Goal: Task Accomplishment & Management: Use online tool/utility

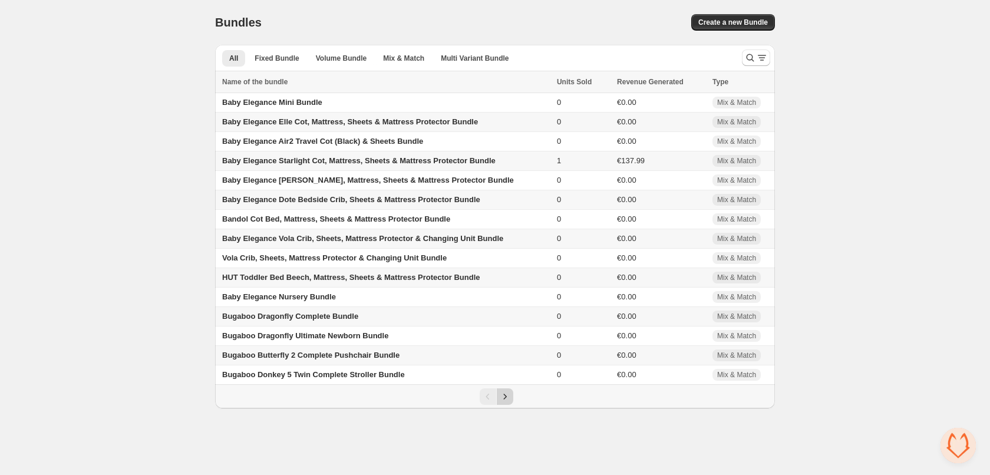
click at [506, 398] on icon "Next" at bounding box center [505, 397] width 12 height 12
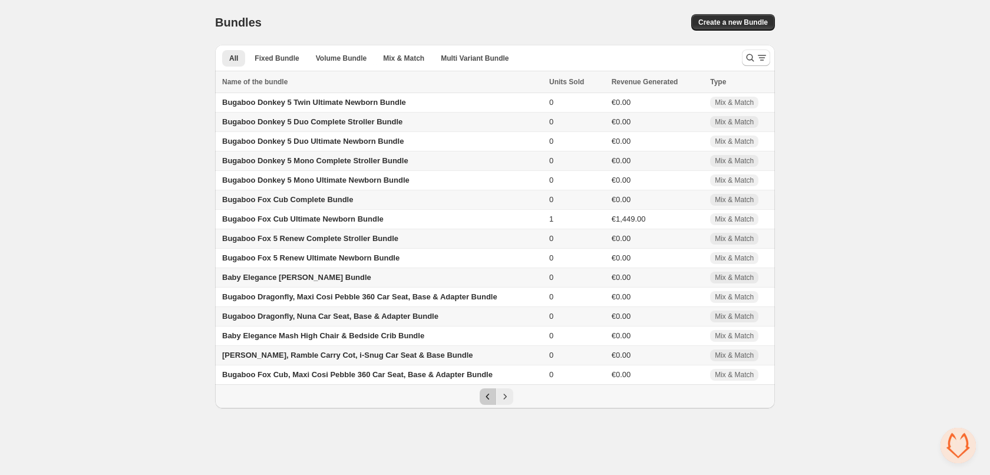
click at [482, 395] on icon "Previous" at bounding box center [488, 397] width 12 height 12
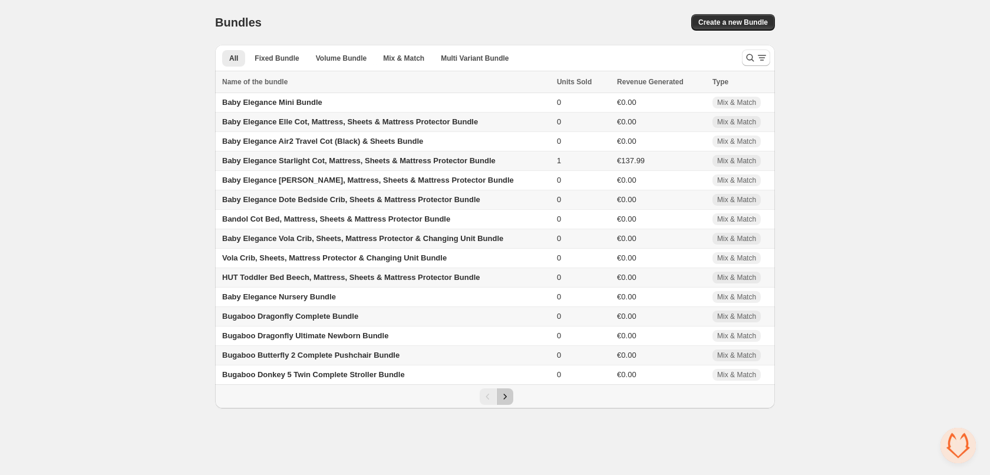
click at [508, 395] on icon "Next" at bounding box center [505, 397] width 12 height 12
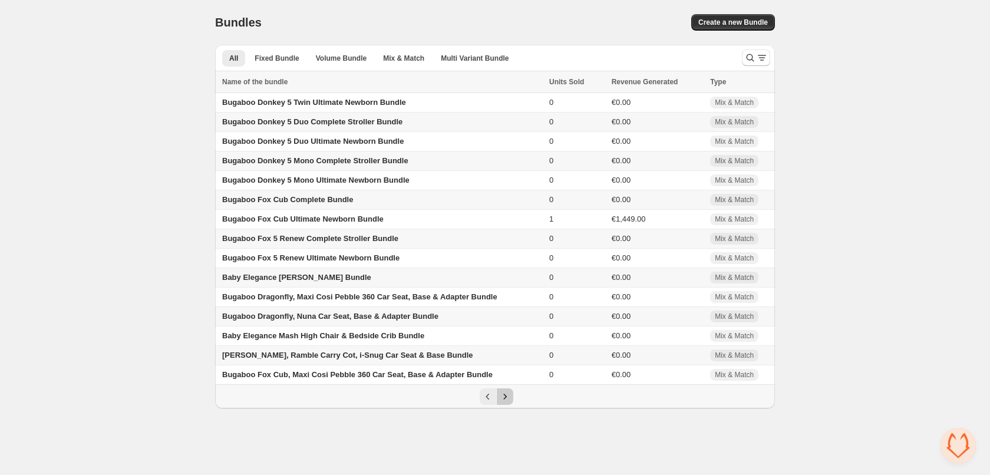
click at [508, 395] on icon "Next" at bounding box center [505, 397] width 12 height 12
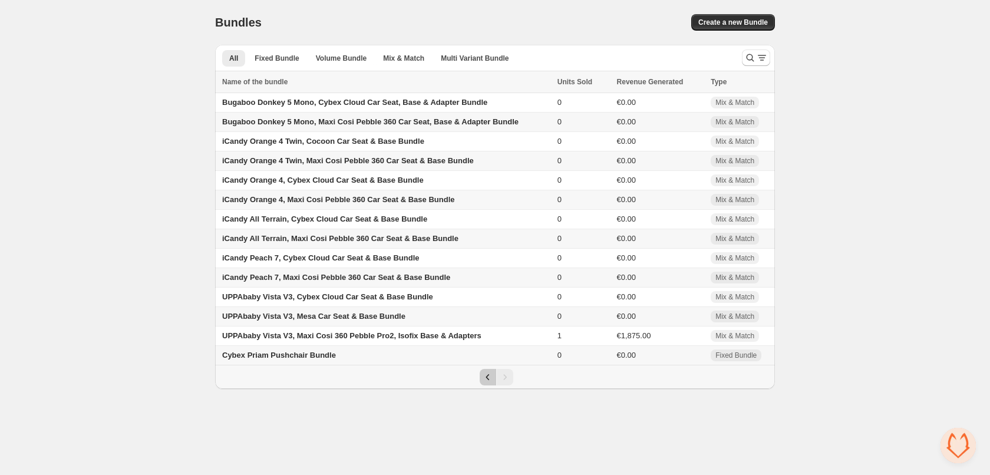
click at [482, 383] on button "Previous" at bounding box center [488, 377] width 16 height 16
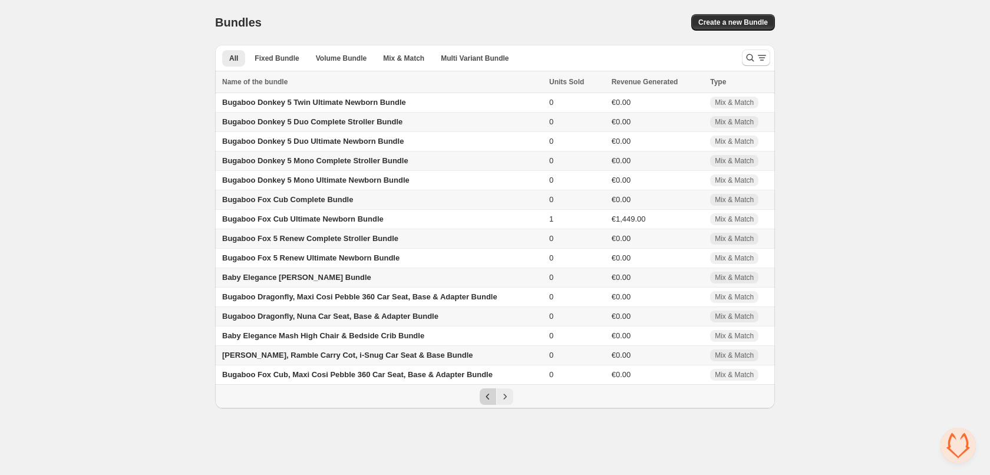
click at [485, 398] on icon "Previous" at bounding box center [488, 397] width 12 height 12
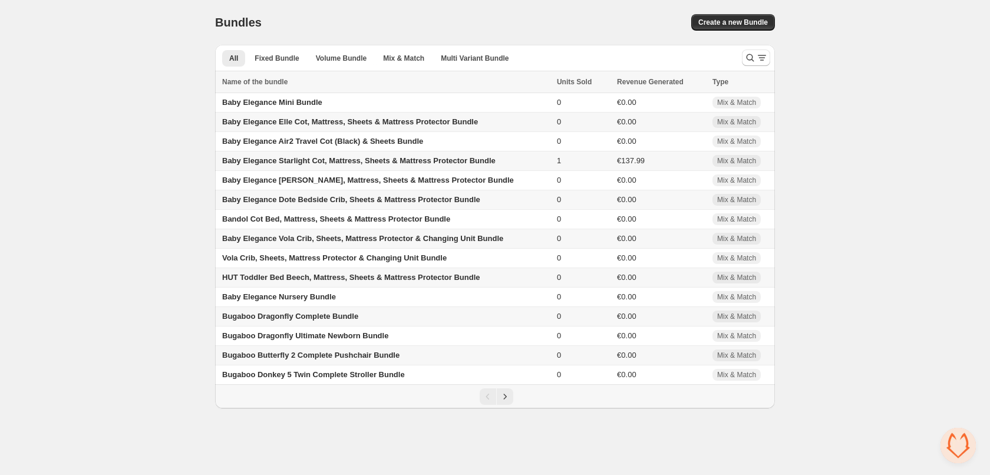
click at [297, 120] on span "Baby Elegance Elle Cot, Mattress, Sheets & Mattress Protector Bundle" at bounding box center [350, 121] width 256 height 9
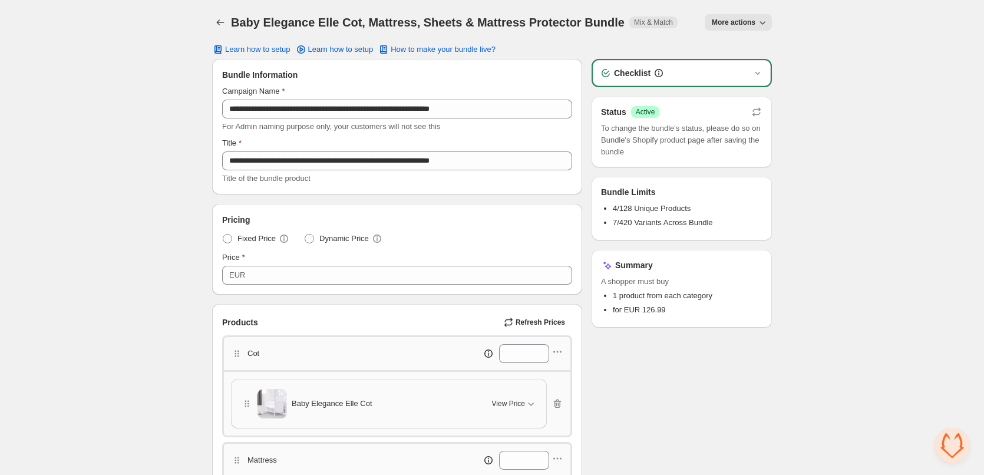
click at [240, 24] on h1 "Baby Elegance Elle Cot, Mattress, Sheets & Mattress Protector Bundle" at bounding box center [428, 22] width 394 height 14
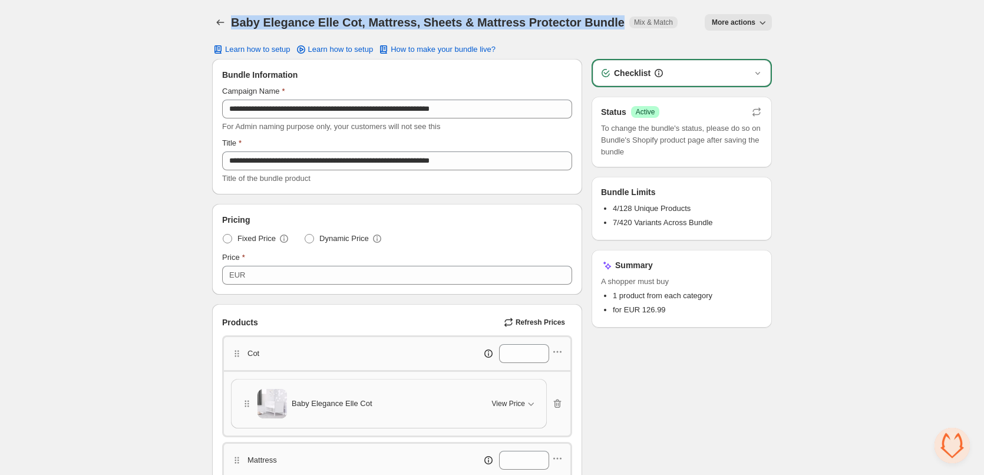
drag, startPoint x: 240, startPoint y: 24, endPoint x: 610, endPoint y: 1, distance: 371.3
click at [587, 18] on h1 "Baby Elegance Elle Cot, Mattress, Sheets & Mattress Protector Bundle" at bounding box center [428, 22] width 394 height 14
copy h1 "Baby Elegance Elle Cot, Mattress, Sheets & Mattress Protector Bundle"
